Goal: Task Accomplishment & Management: Manage account settings

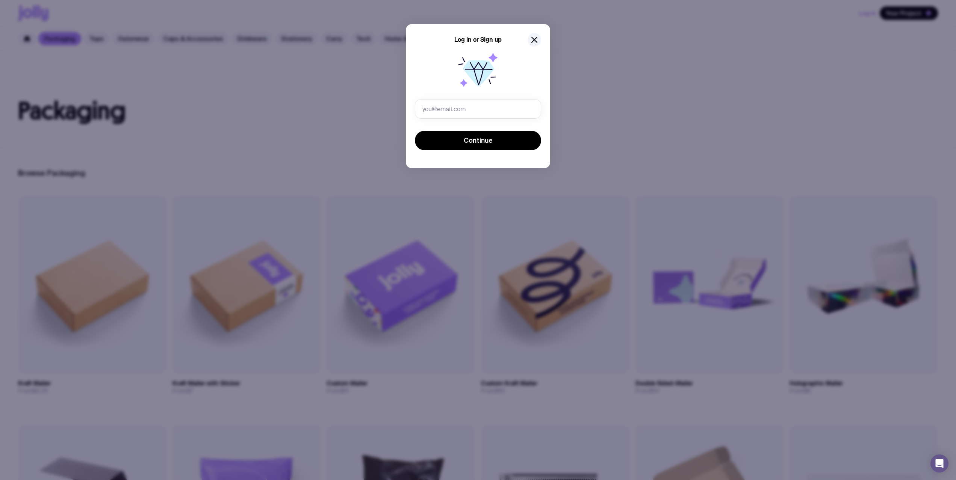
type input "[EMAIL_ADDRESS][DOMAIN_NAME]"
click at [455, 142] on button "Continue" at bounding box center [478, 141] width 126 height 20
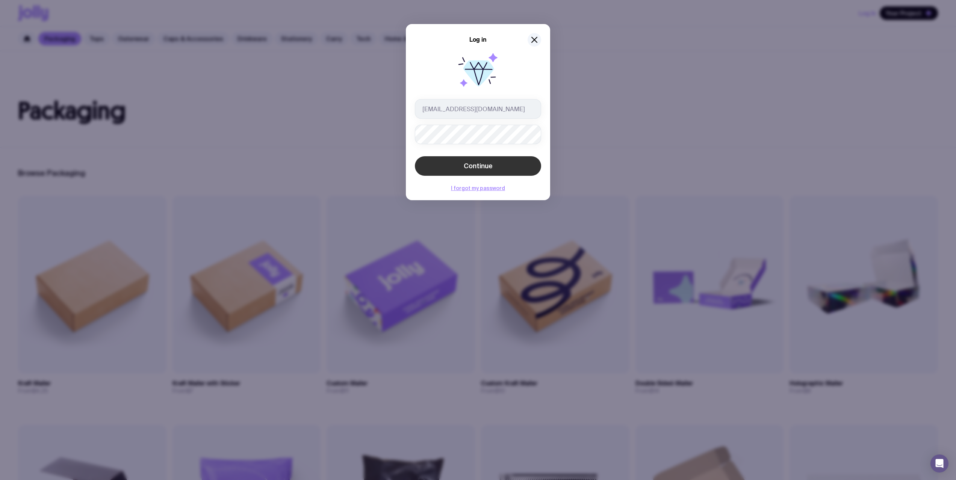
click at [481, 165] on span "Continue" at bounding box center [478, 166] width 29 height 9
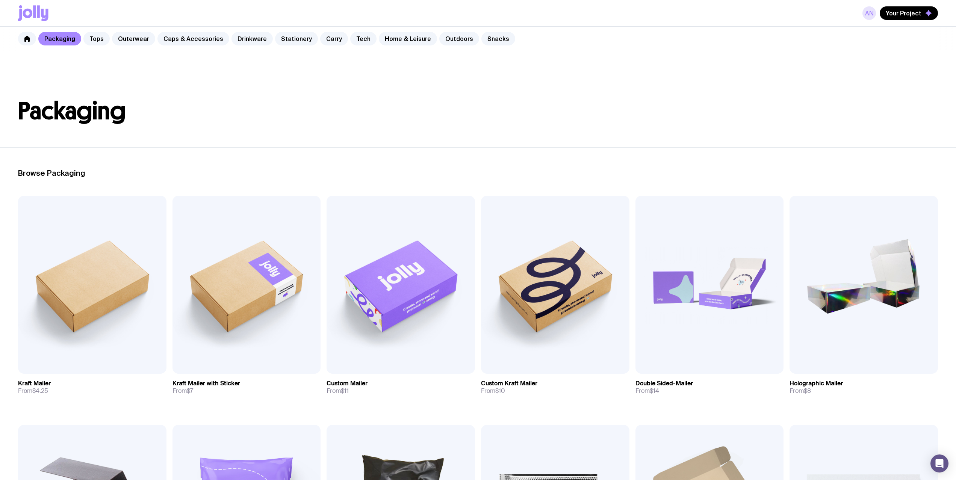
click at [870, 13] on link "AN" at bounding box center [869, 13] width 14 height 14
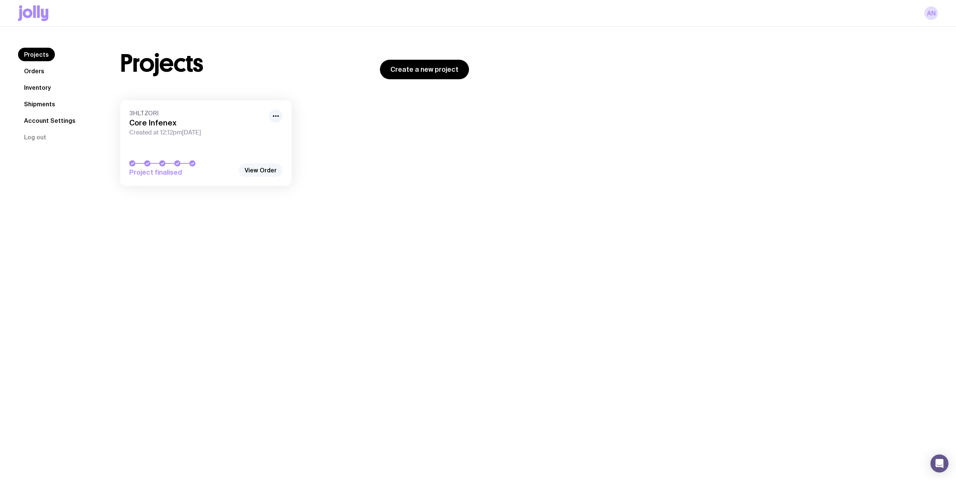
click at [250, 167] on link "View Order" at bounding box center [261, 170] width 44 height 14
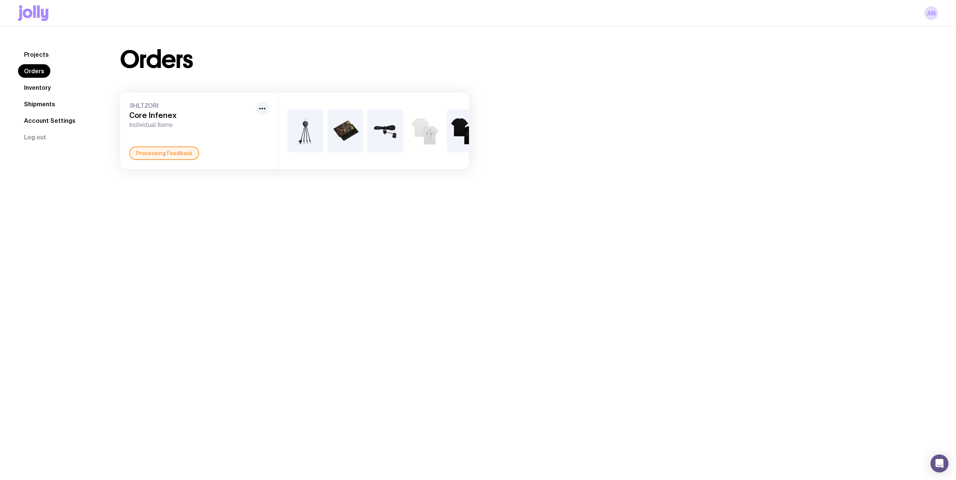
click at [187, 118] on h3 "Core Infenex" at bounding box center [190, 115] width 123 height 9
click at [165, 130] on div "3HLTZORI Core Infenex Individual Items Processing Feedback" at bounding box center [199, 131] width 158 height 76
click at [355, 136] on img at bounding box center [345, 130] width 36 height 43
click at [340, 121] on img at bounding box center [345, 130] width 36 height 43
click at [343, 127] on img at bounding box center [345, 130] width 36 height 43
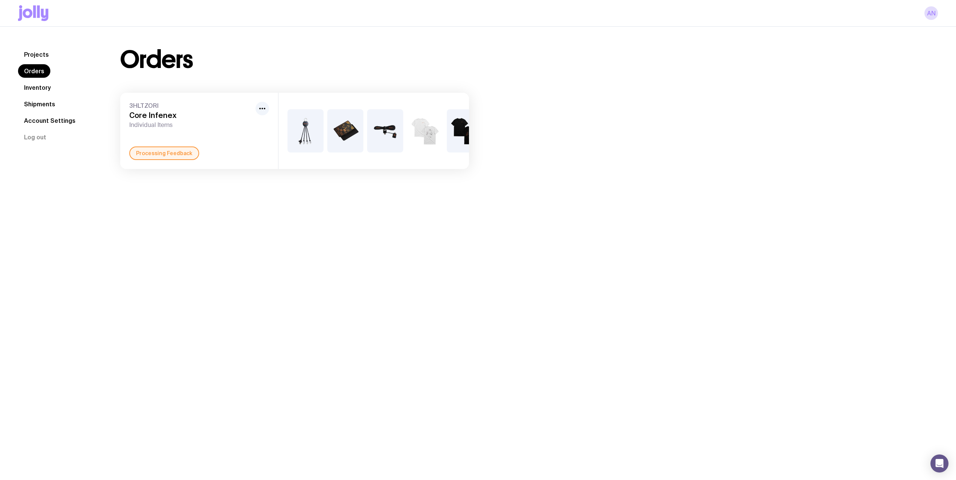
click at [343, 127] on img at bounding box center [345, 130] width 36 height 43
click at [263, 109] on icon "button" at bounding box center [262, 108] width 9 height 9
click at [287, 207] on div "Projects Orders Inventory Shipments Account Settings Log out Projects Orders In…" at bounding box center [478, 267] width 956 height 480
click at [50, 88] on link "Inventory" at bounding box center [37, 88] width 39 height 14
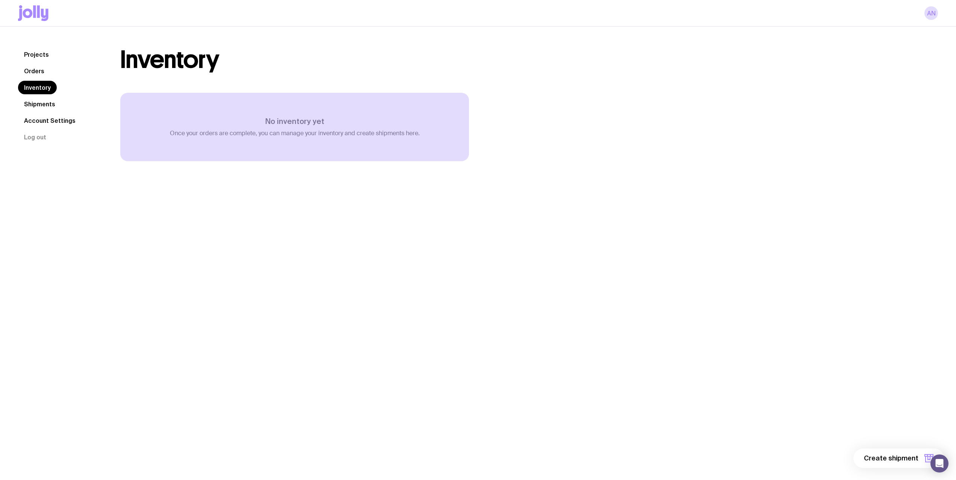
click at [43, 60] on link "Projects" at bounding box center [36, 55] width 37 height 14
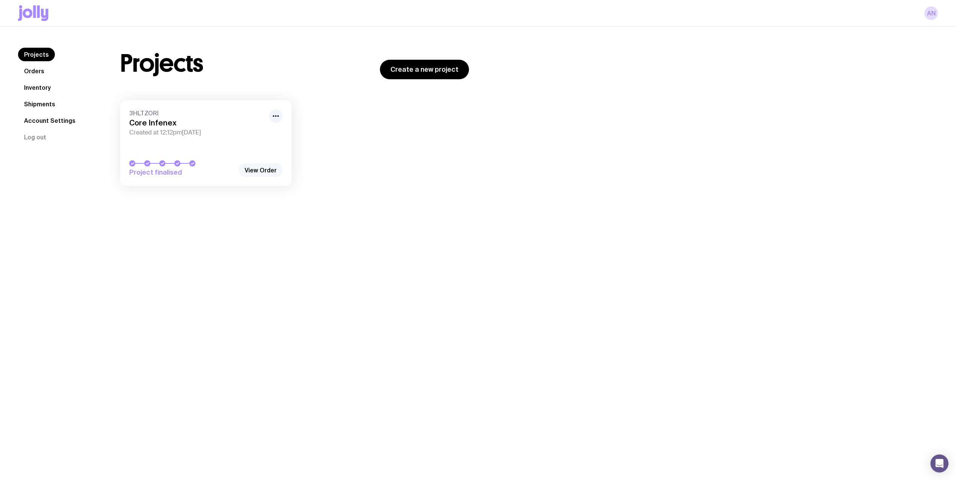
click at [267, 167] on link "View Order" at bounding box center [261, 170] width 44 height 14
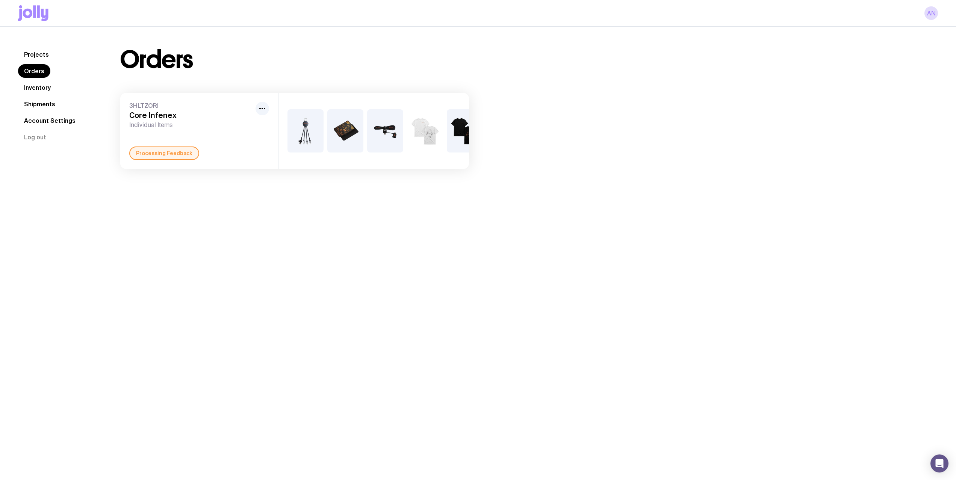
click at [329, 130] on img at bounding box center [345, 130] width 36 height 43
click at [378, 144] on img at bounding box center [385, 130] width 36 height 43
